Goal: Information Seeking & Learning: Learn about a topic

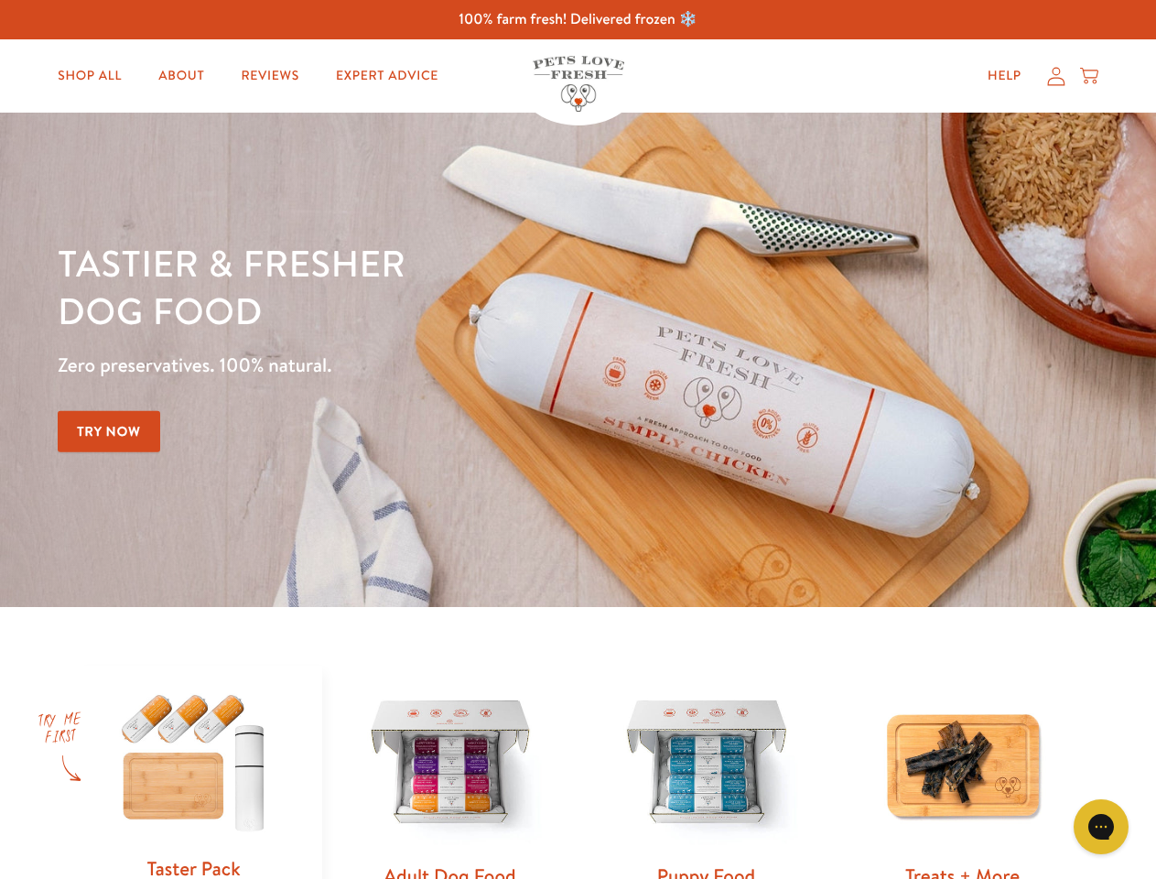
click at [578, 439] on div "Tastier & fresher dog food Zero preservatives. 100% natural. Try Now" at bounding box center [405, 360] width 694 height 242
click at [1101, 827] on icon "Gorgias live chat" at bounding box center [1100, 826] width 17 height 17
